Goal: Check status: Check status

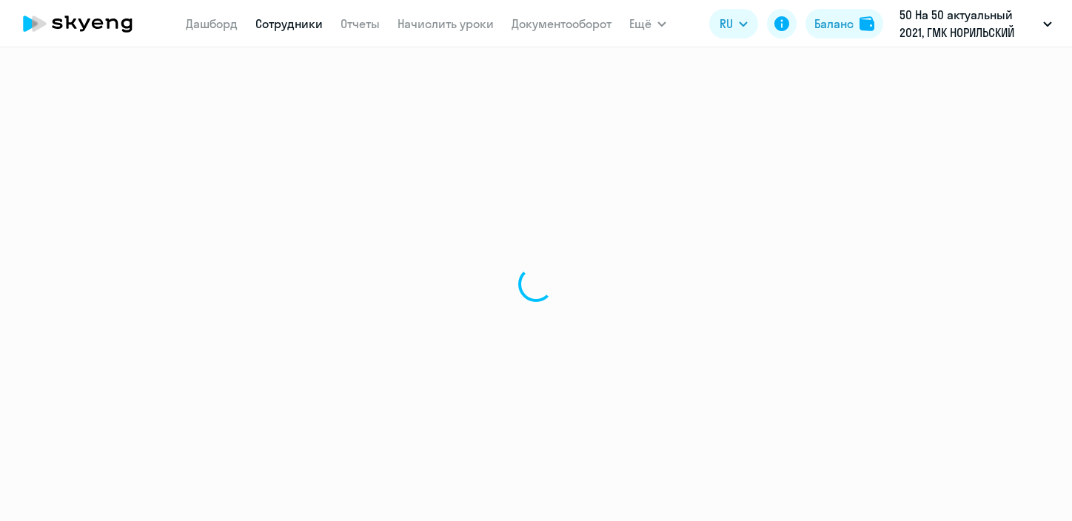
select select "30"
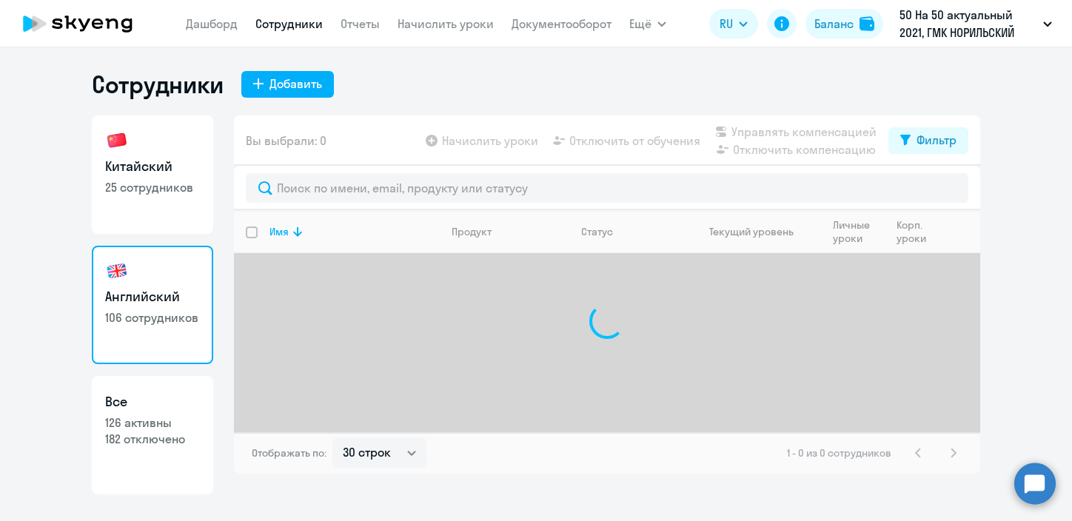
click at [146, 192] on p "25 сотрудников" at bounding box center [152, 187] width 95 height 16
select select "30"
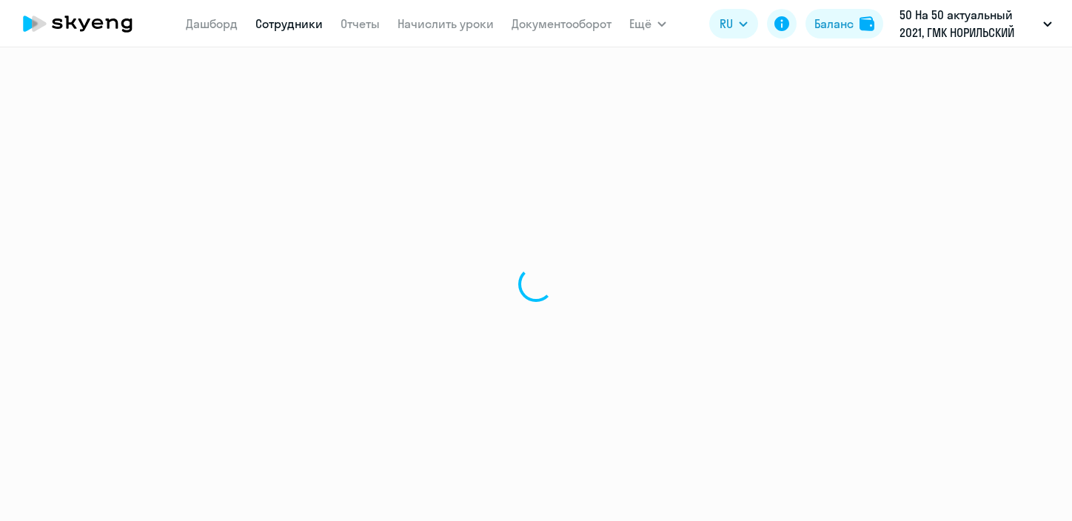
select select "30"
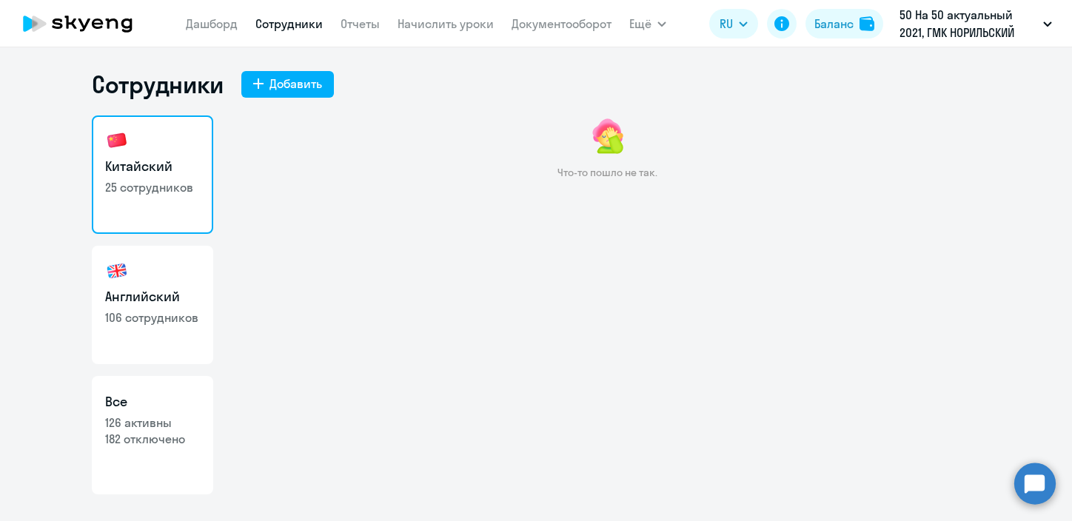
drag, startPoint x: 606, startPoint y: 172, endPoint x: 617, endPoint y: 183, distance: 15.2
click at [606, 176] on p "Что-то пошло не так." at bounding box center [607, 172] width 100 height 13
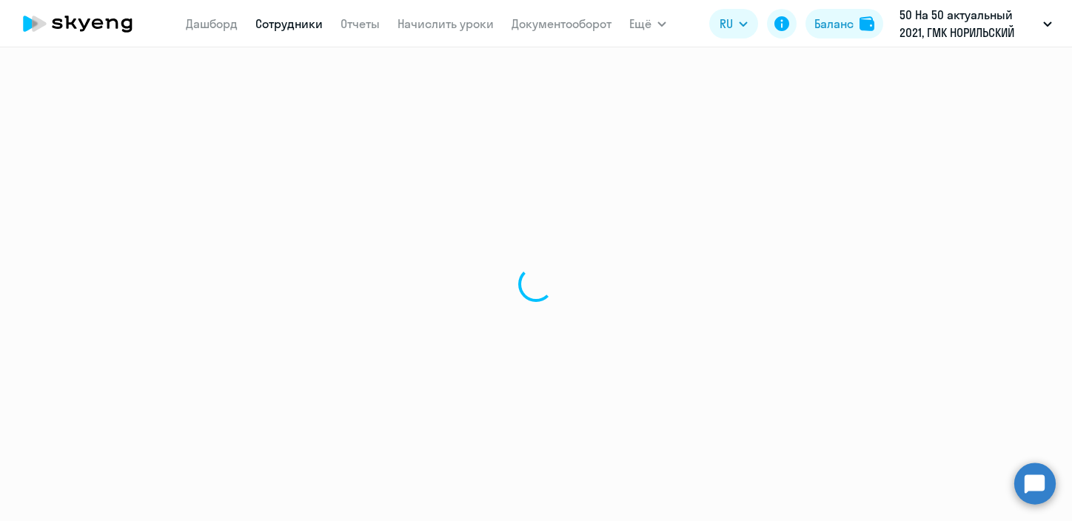
select select "30"
